Goal: Information Seeking & Learning: Learn about a topic

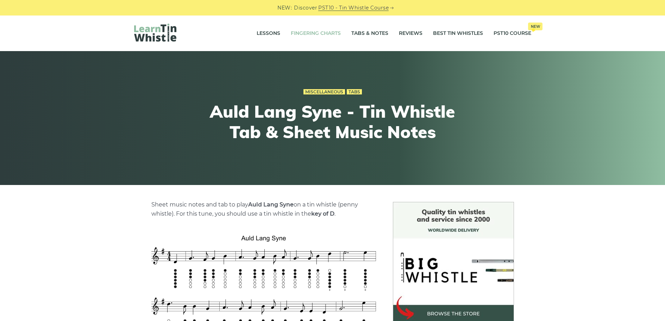
click at [310, 36] on link "Fingering Charts" at bounding box center [316, 34] width 50 height 18
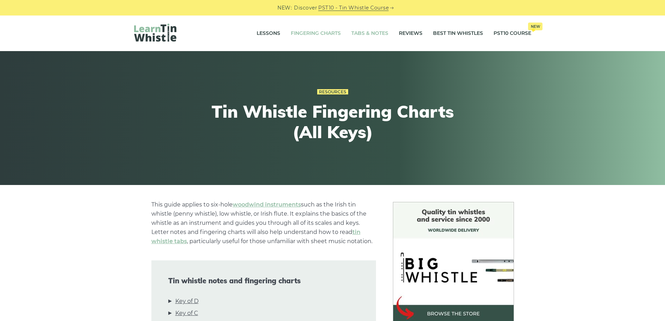
click at [379, 36] on link "Tabs & Notes" at bounding box center [369, 34] width 37 height 18
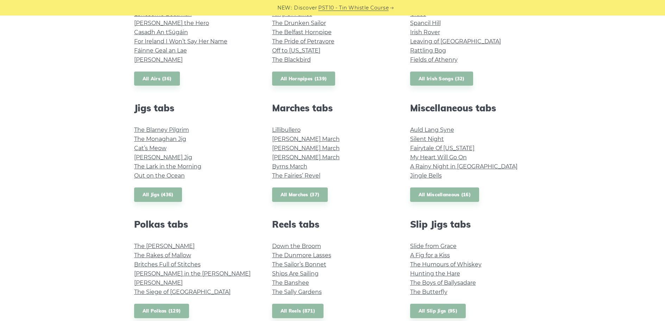
scroll to position [211, 0]
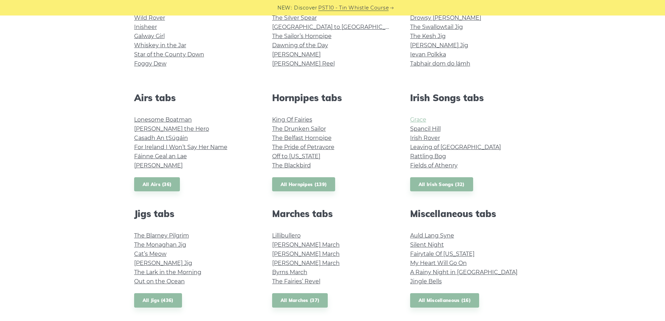
click at [422, 122] on link "Grace" at bounding box center [418, 119] width 16 height 7
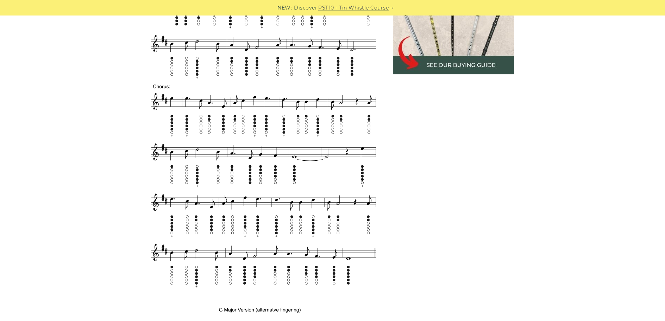
scroll to position [387, 0]
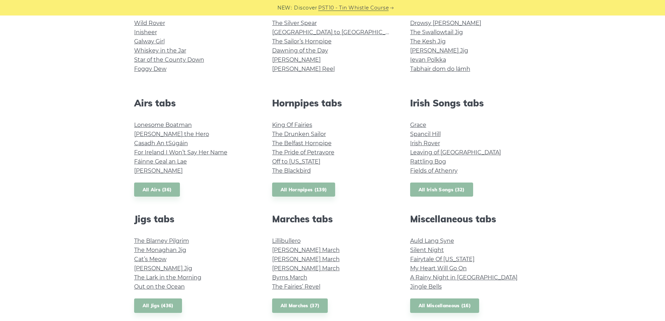
scroll to position [212, 0]
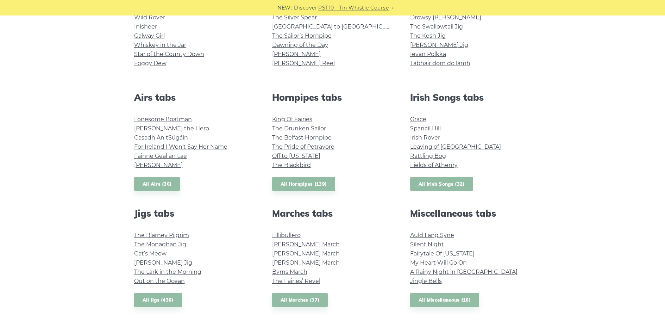
click at [431, 187] on link "All Irish Songs (32)" at bounding box center [441, 184] width 63 height 14
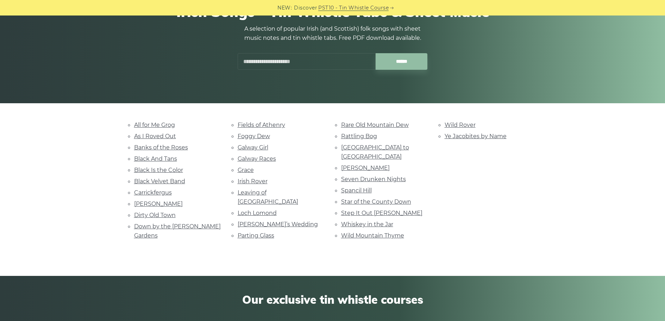
scroll to position [106, 0]
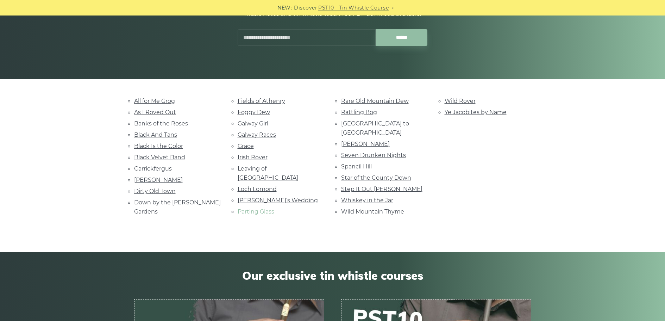
click at [271, 208] on link "Parting Glass" at bounding box center [256, 211] width 37 height 7
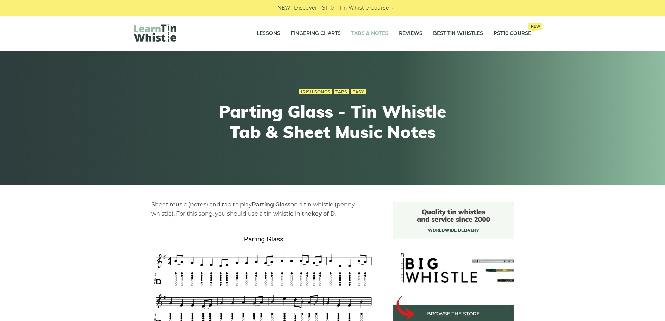
click at [359, 29] on link "Tabs & Notes" at bounding box center [369, 34] width 37 height 18
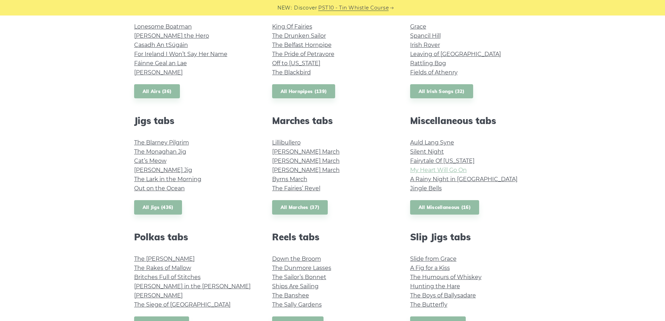
scroll to position [317, 0]
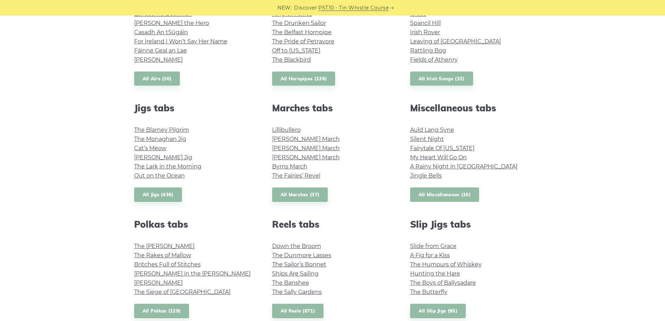
click at [445, 194] on link "All Miscellaneous (16)" at bounding box center [444, 194] width 69 height 14
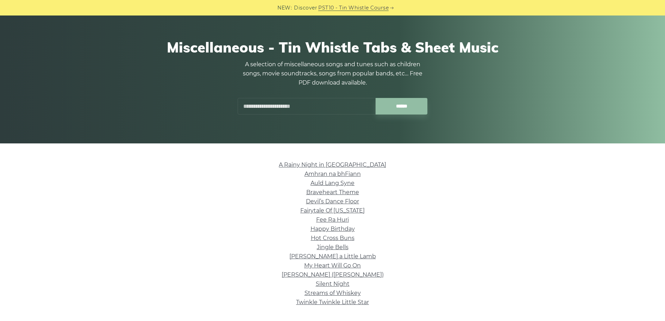
scroll to position [141, 0]
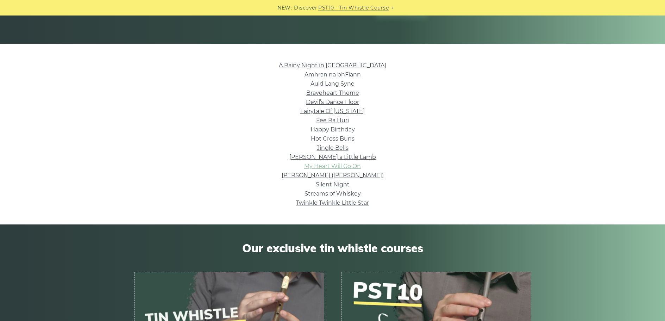
click at [337, 165] on link "My Heart Will Go On" at bounding box center [332, 166] width 57 height 7
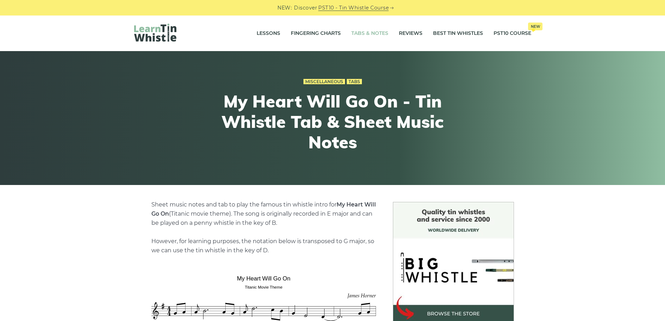
click at [355, 28] on link "Tabs & Notes" at bounding box center [369, 34] width 37 height 18
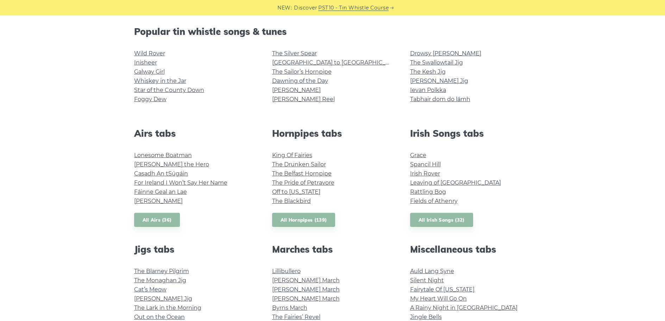
scroll to position [247, 0]
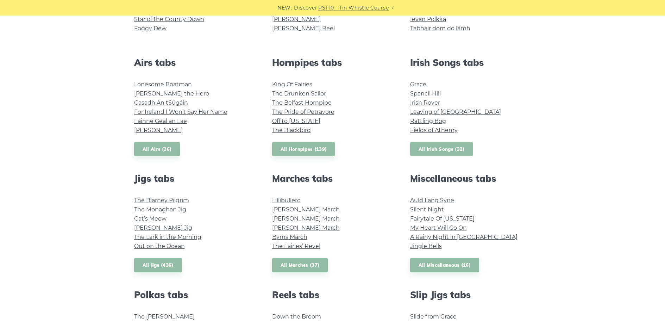
click at [448, 149] on link "All Irish Songs (32)" at bounding box center [441, 149] width 63 height 14
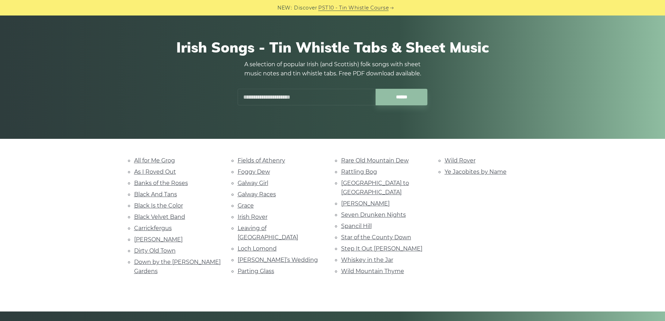
scroll to position [141, 0]
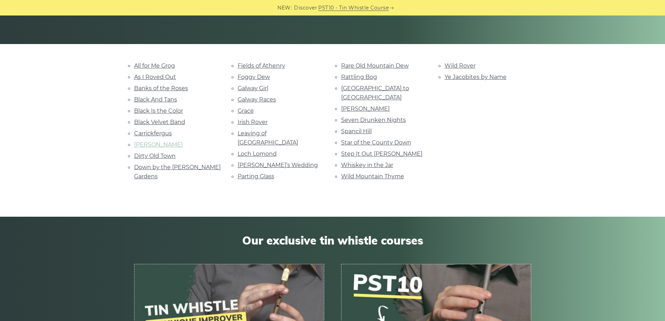
click at [162, 145] on link "Danny Boy" at bounding box center [158, 144] width 49 height 7
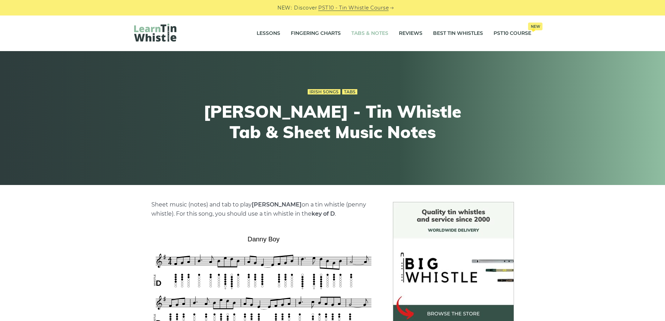
click at [372, 37] on link "Tabs & Notes" at bounding box center [369, 34] width 37 height 18
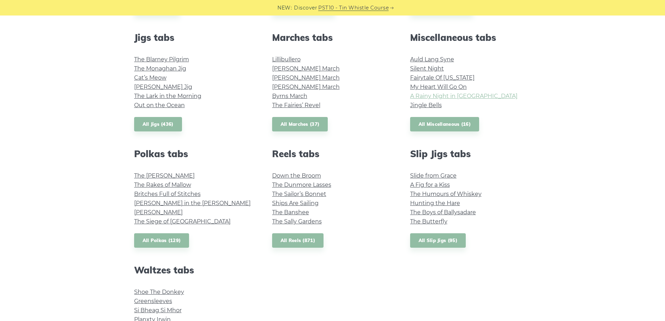
scroll to position [247, 0]
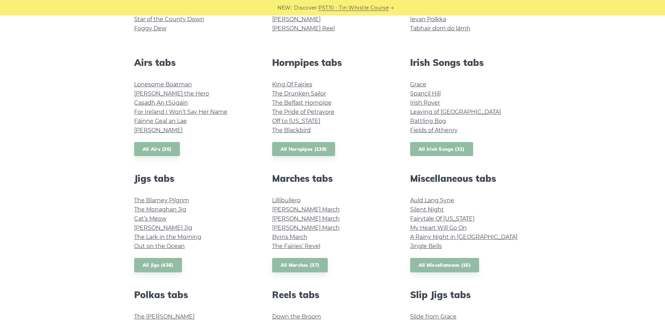
click at [451, 151] on link "All Irish Songs (32)" at bounding box center [441, 149] width 63 height 14
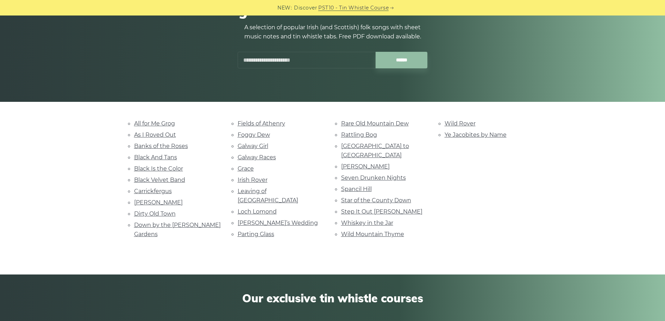
scroll to position [70, 0]
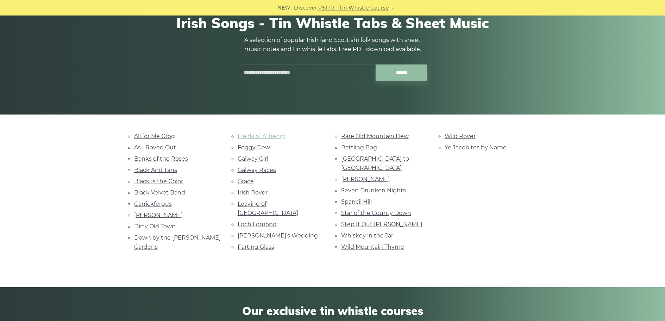
click at [253, 138] on link "Fields of Athenry" at bounding box center [262, 136] width 48 height 7
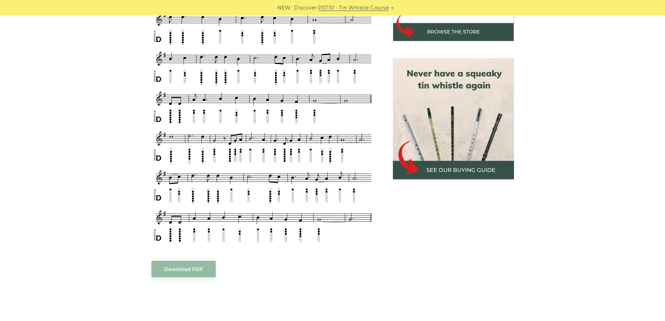
scroll to position [247, 0]
